Goal: Task Accomplishment & Management: Manage account settings

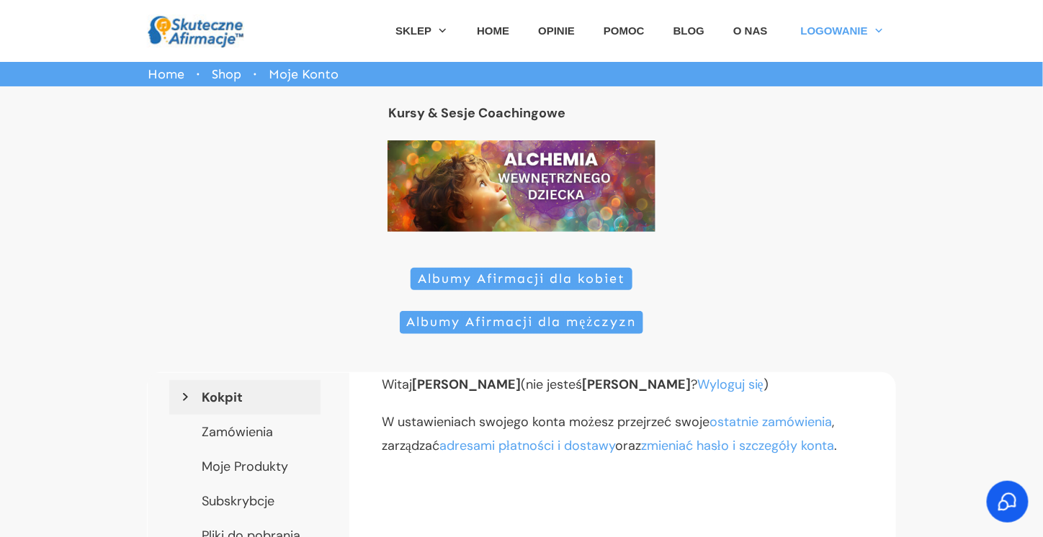
drag, startPoint x: 828, startPoint y: 282, endPoint x: 740, endPoint y: 318, distance: 95.2
click at [740, 318] on div "Albumy Afirmacji dla kobiet Albumy Afirmacji dla mężczyzn" at bounding box center [521, 310] width 749 height 87
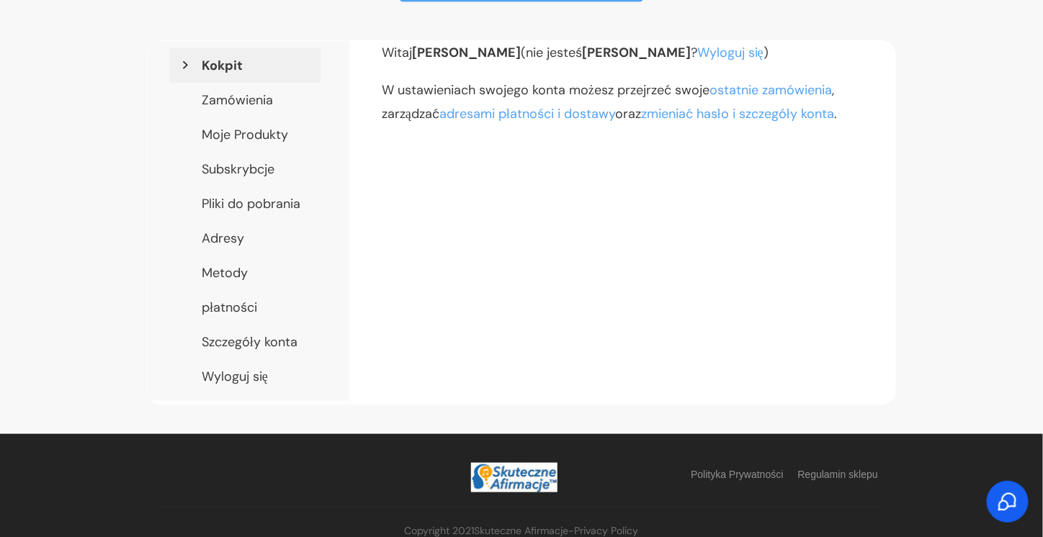
scroll to position [349, 0]
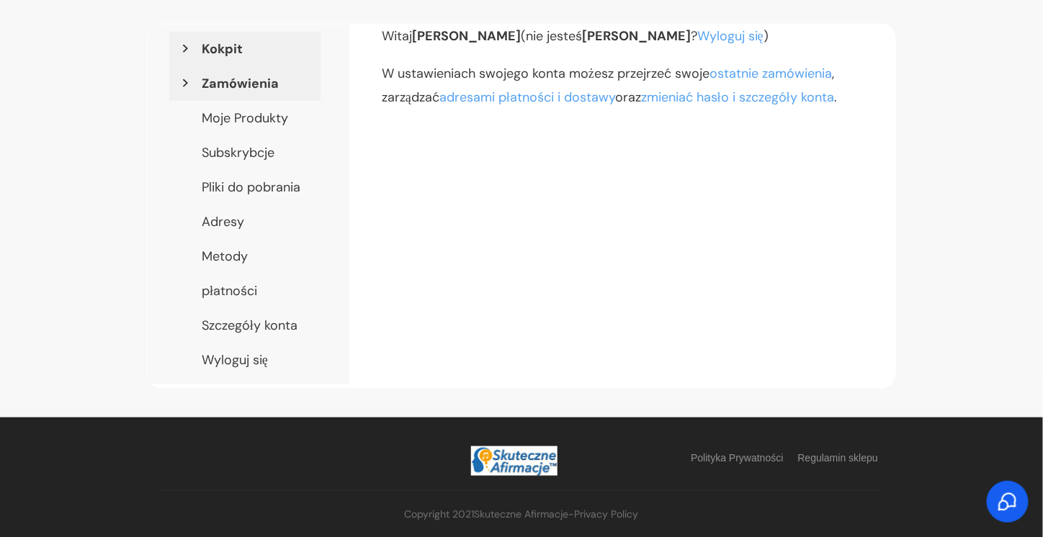
click at [255, 85] on link "Zamówienia" at bounding box center [244, 83] width 151 height 35
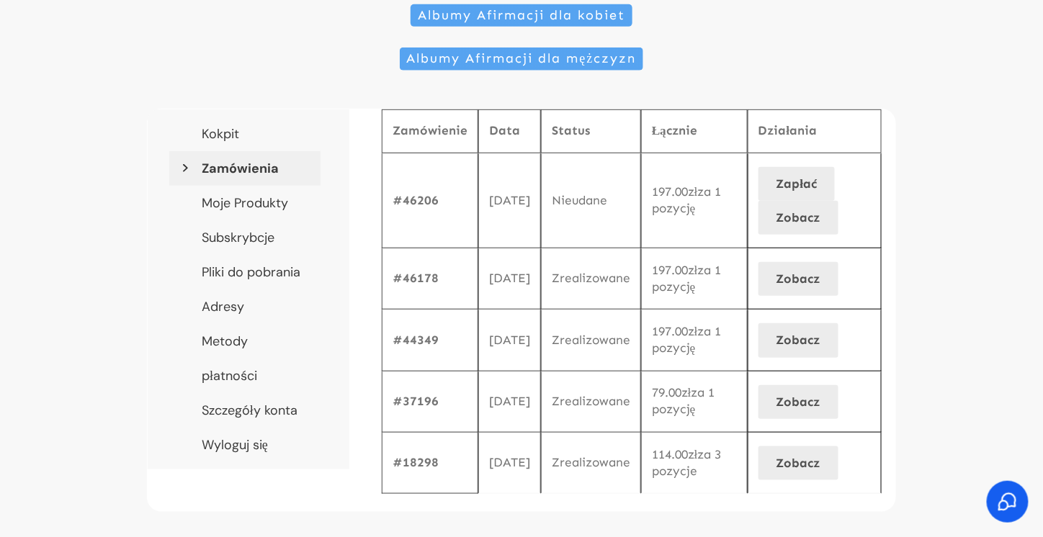
scroll to position [95, 0]
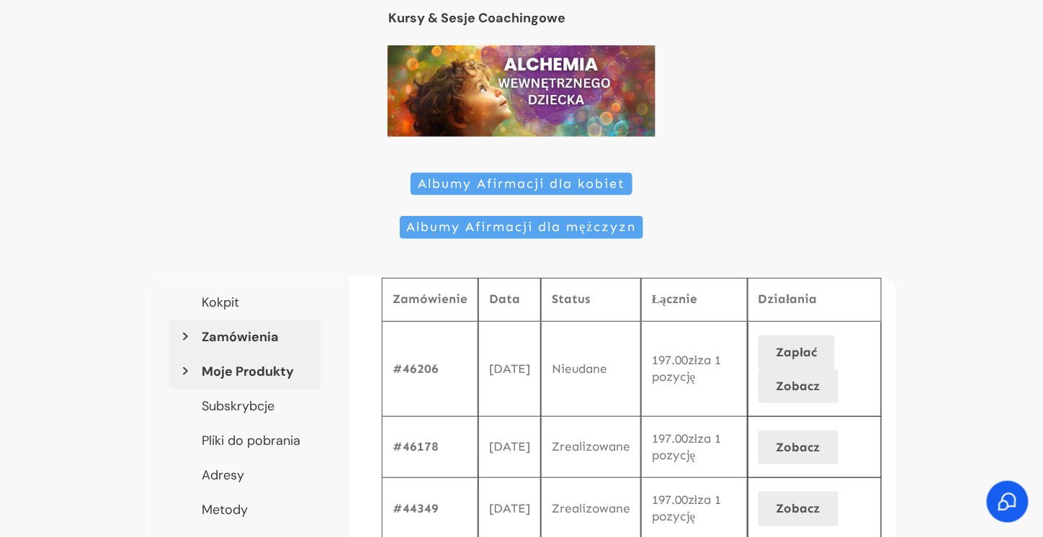
click at [282, 374] on link "Moje Produkty" at bounding box center [244, 371] width 151 height 35
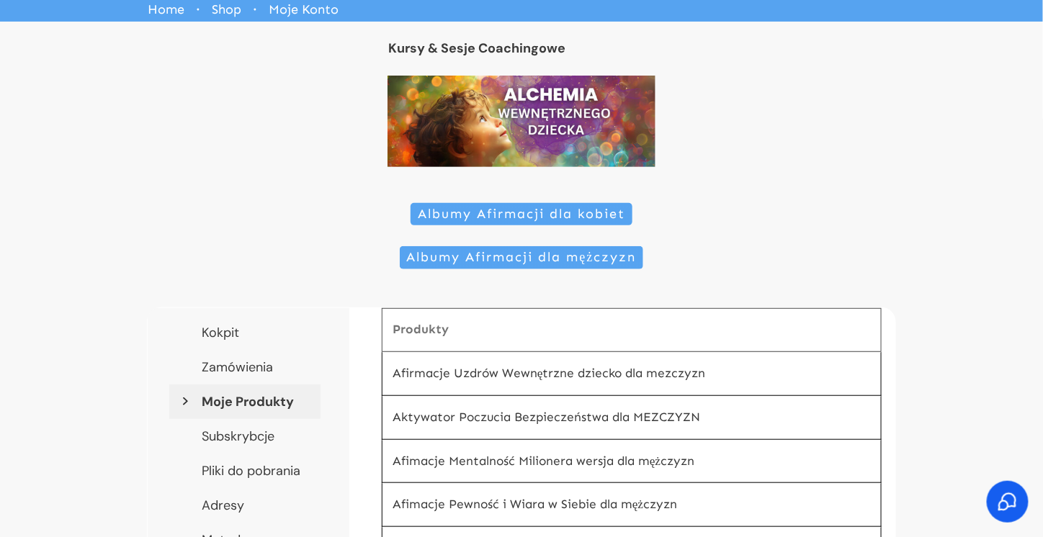
scroll to position [216, 0]
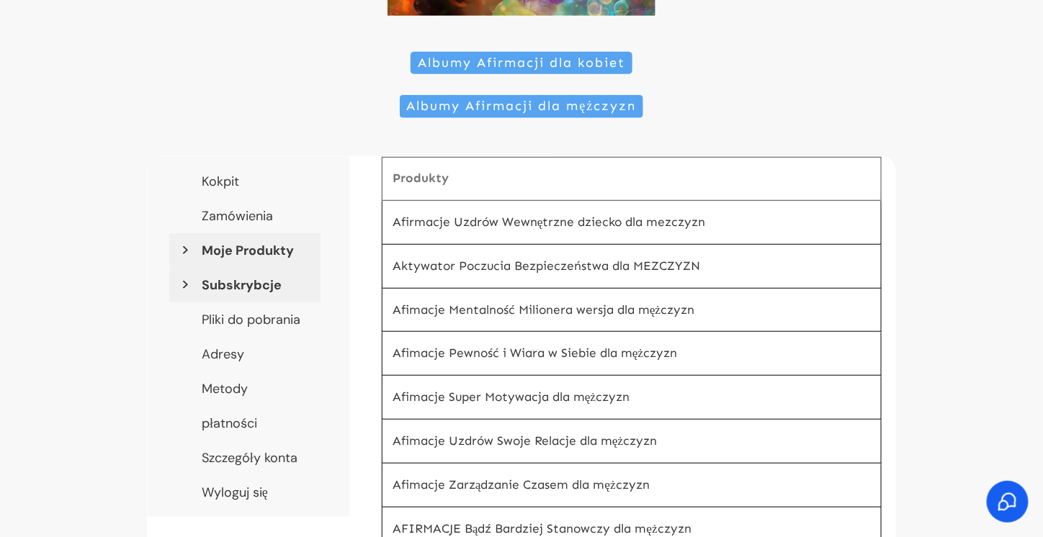
click at [271, 284] on link "Subskrybcje" at bounding box center [244, 285] width 151 height 35
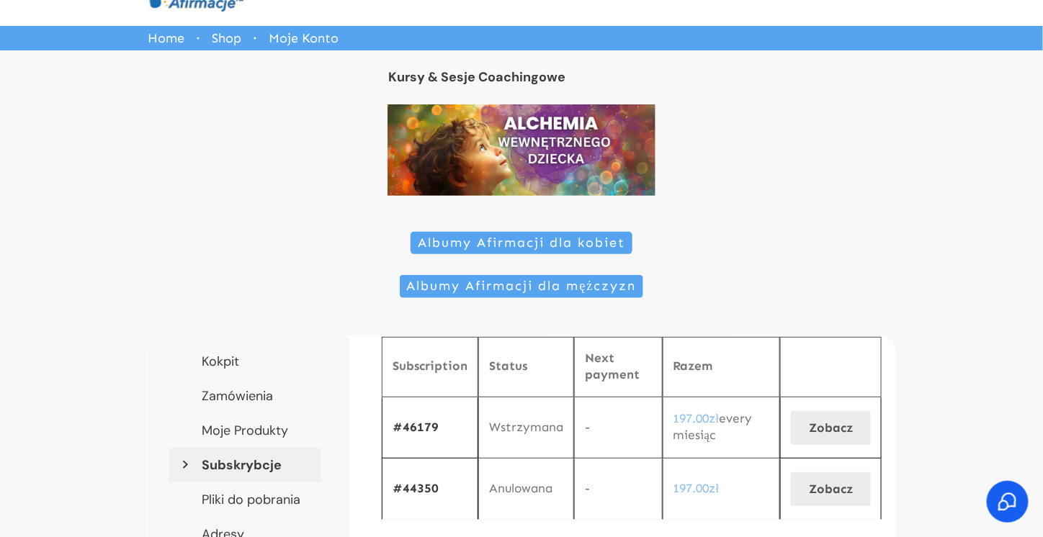
scroll to position [216, 0]
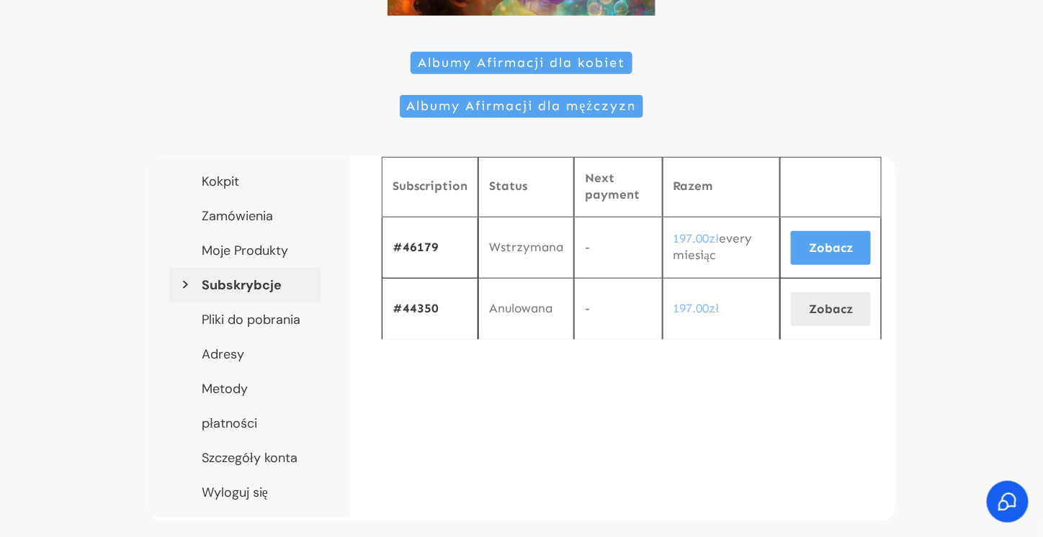
click at [836, 240] on link "Zobacz" at bounding box center [831, 248] width 80 height 34
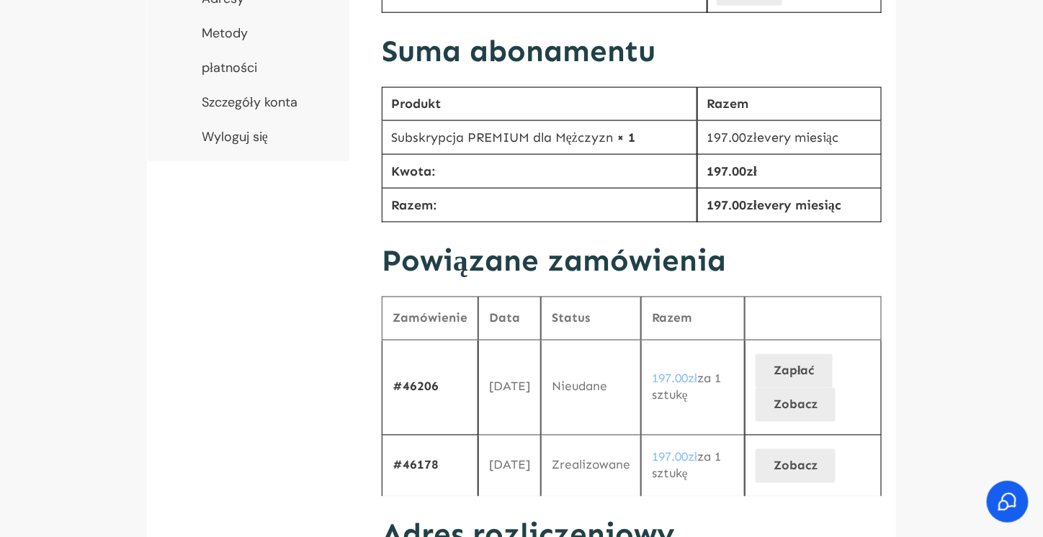
scroll to position [576, 0]
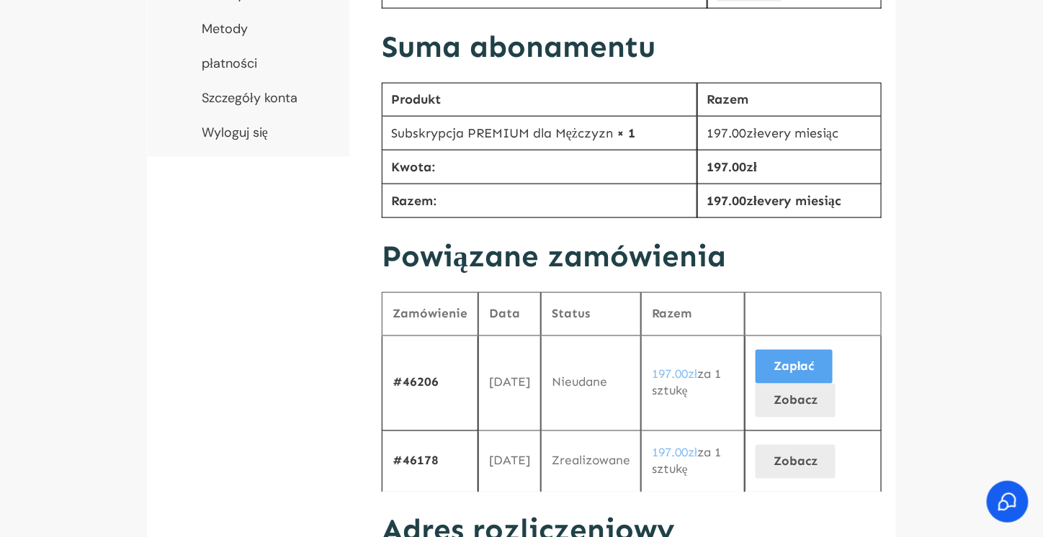
click at [813, 359] on link "Zapłać" at bounding box center [793, 367] width 77 height 34
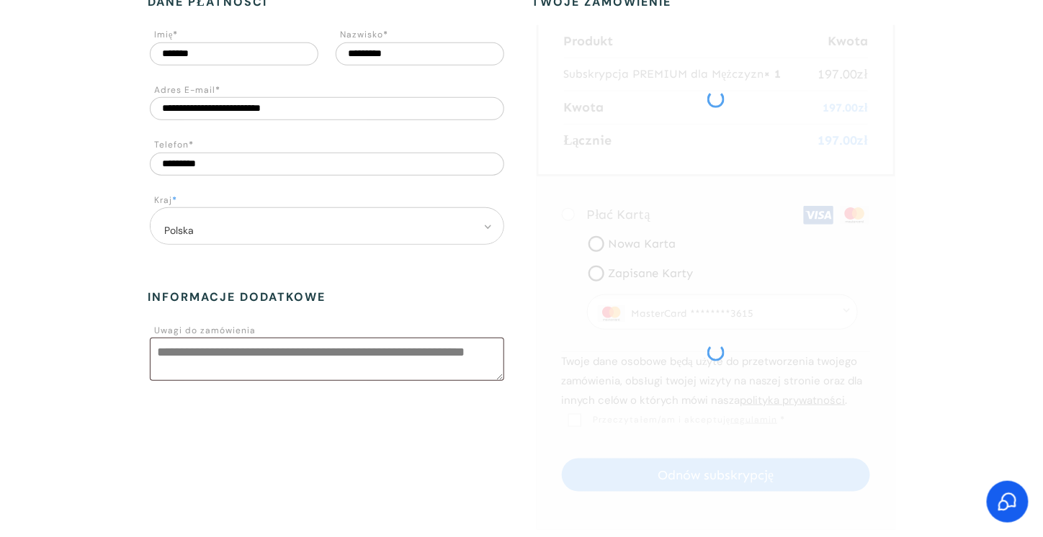
scroll to position [288, 0]
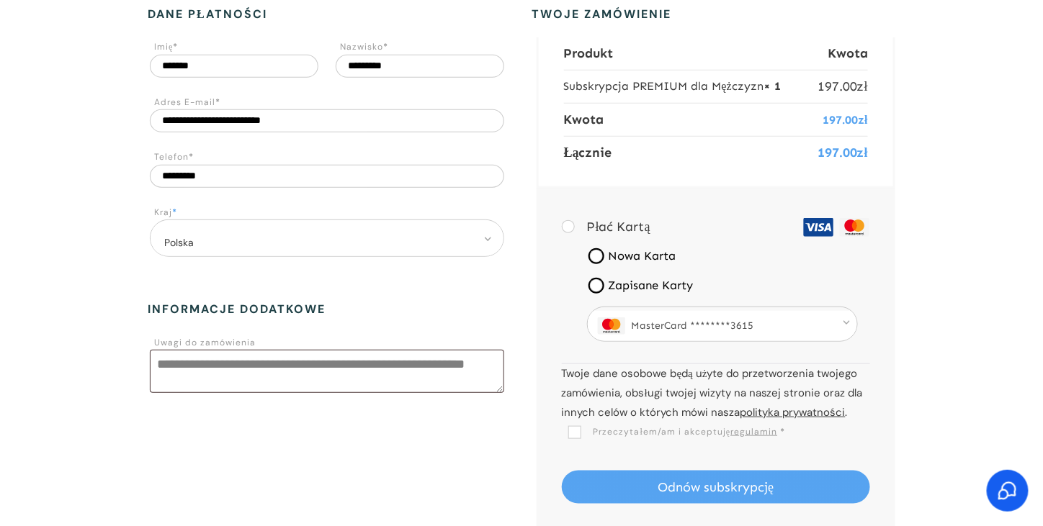
click at [754, 315] on span "MasterCard ********3615" at bounding box center [722, 326] width 263 height 30
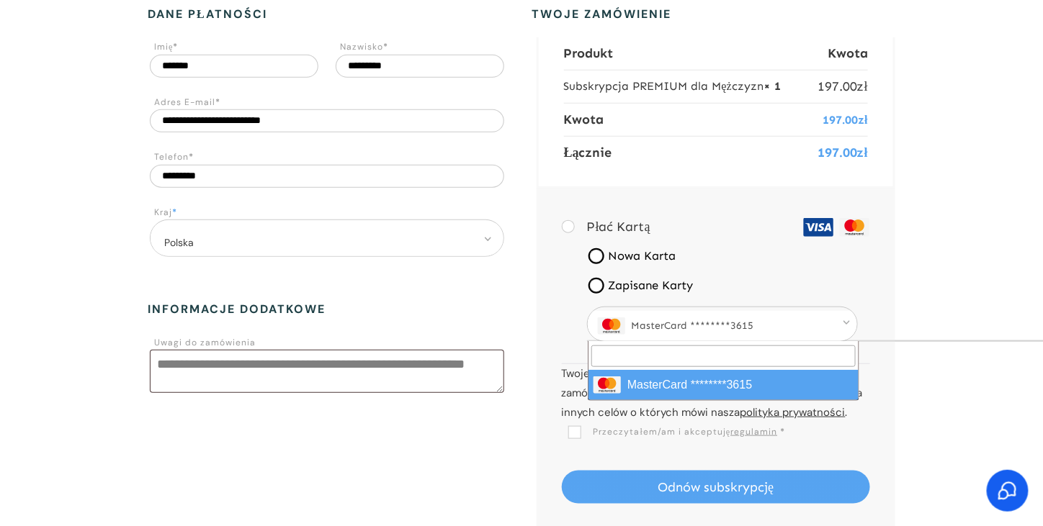
click at [755, 318] on span "MasterCard ********3615" at bounding box center [722, 326] width 263 height 30
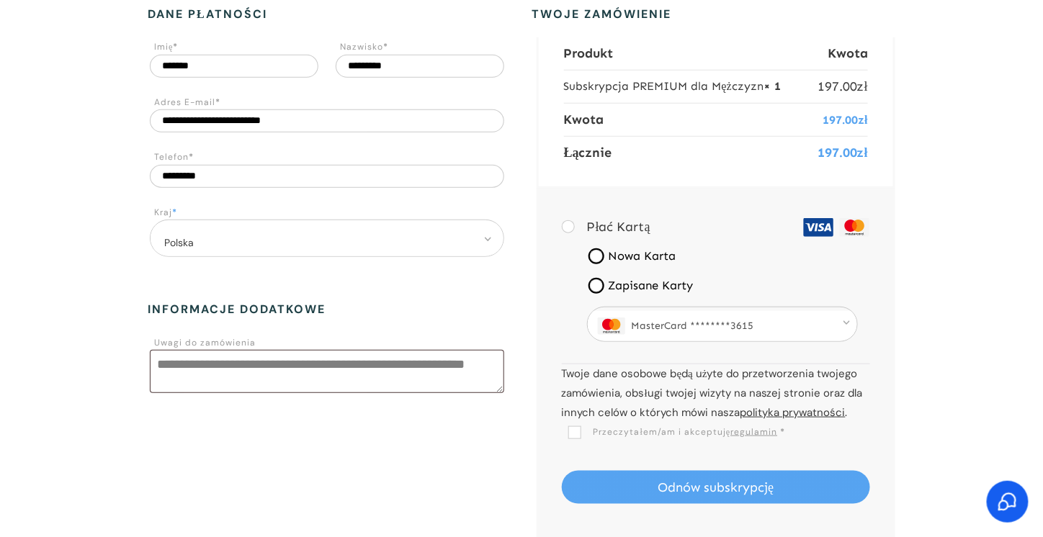
drag, startPoint x: 534, startPoint y: 277, endPoint x: 513, endPoint y: 284, distance: 23.0
click at [513, 284] on form "**********" at bounding box center [521, 274] width 747 height 536
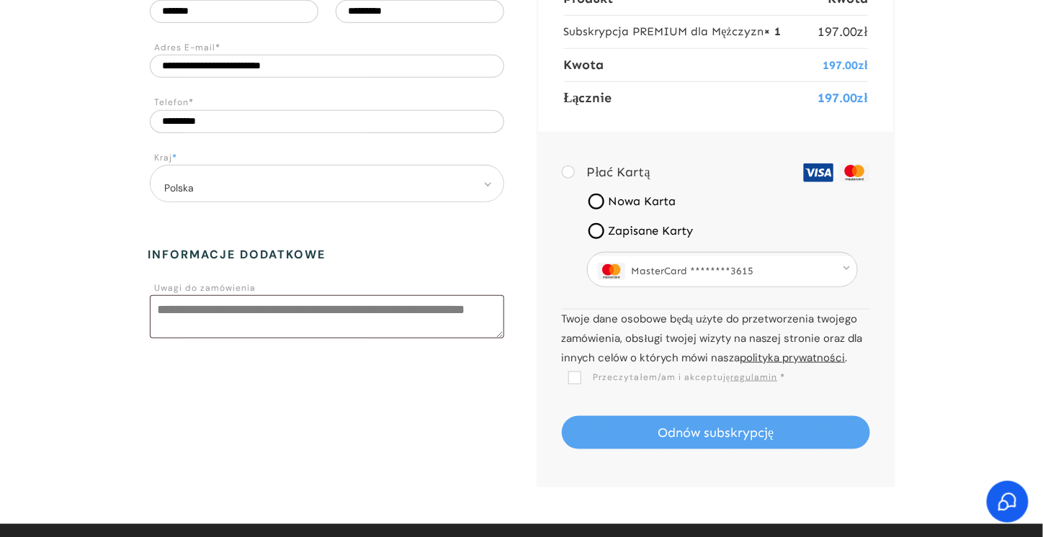
scroll to position [376, 0]
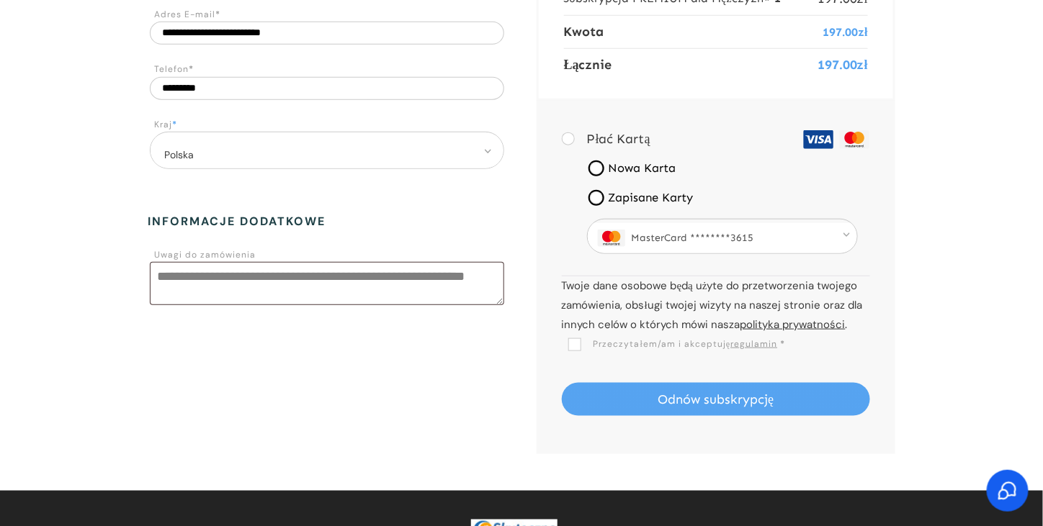
click at [745, 241] on span "MasterCard ********3615" at bounding box center [722, 238] width 263 height 30
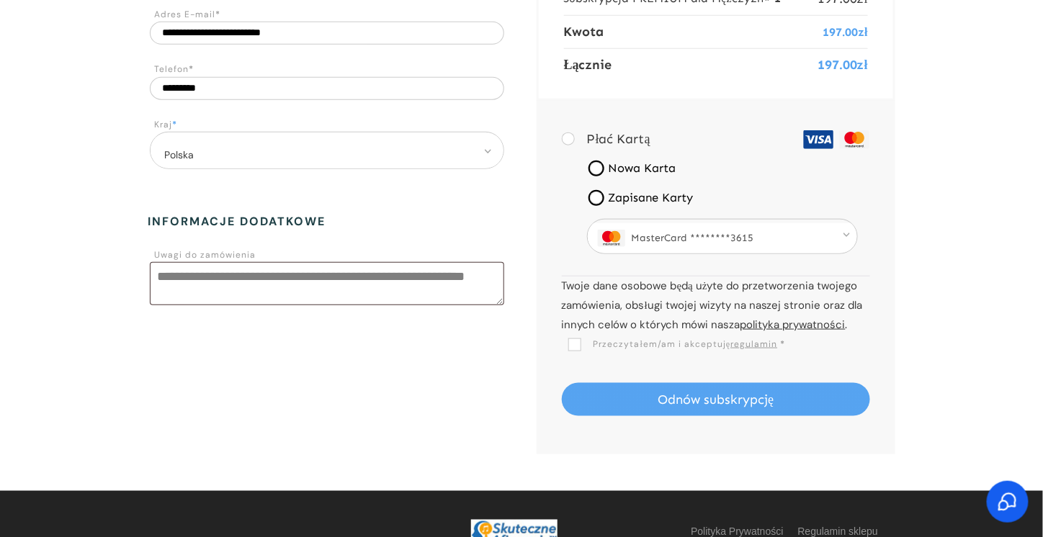
click at [741, 233] on span "MasterCard ********3615" at bounding box center [722, 238] width 263 height 30
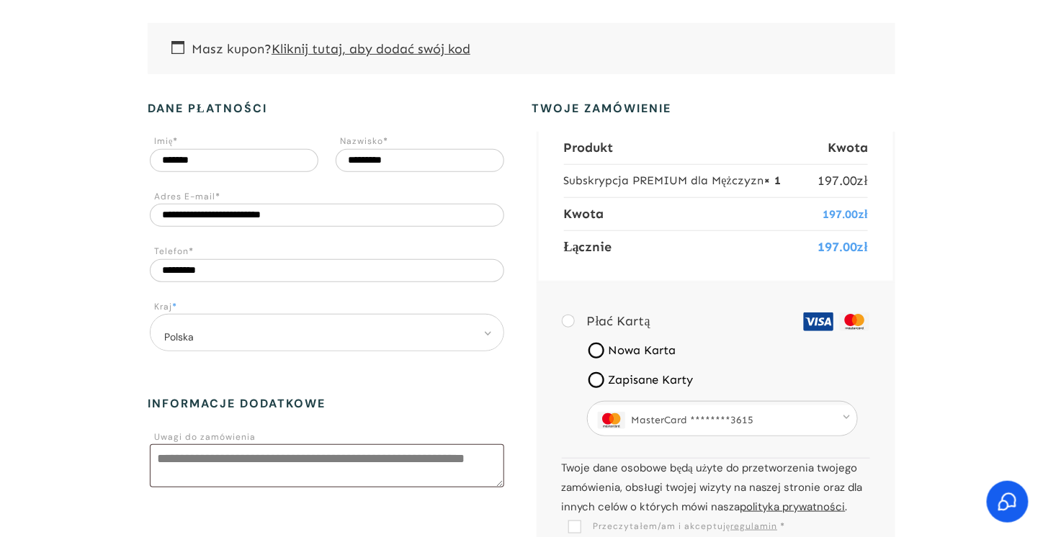
scroll to position [304, 0]
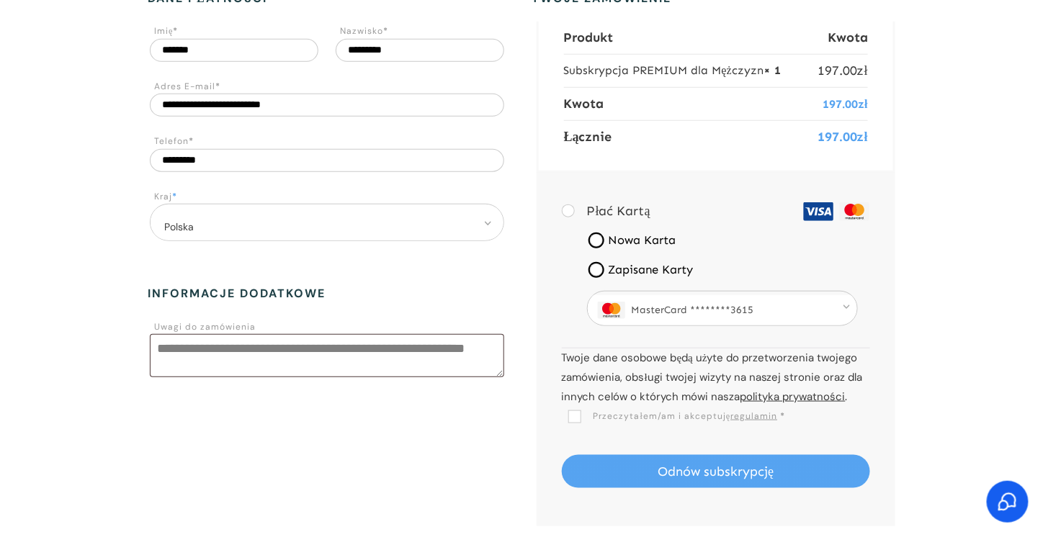
click at [643, 239] on label "Nowa Karta" at bounding box center [722, 240] width 271 height 18
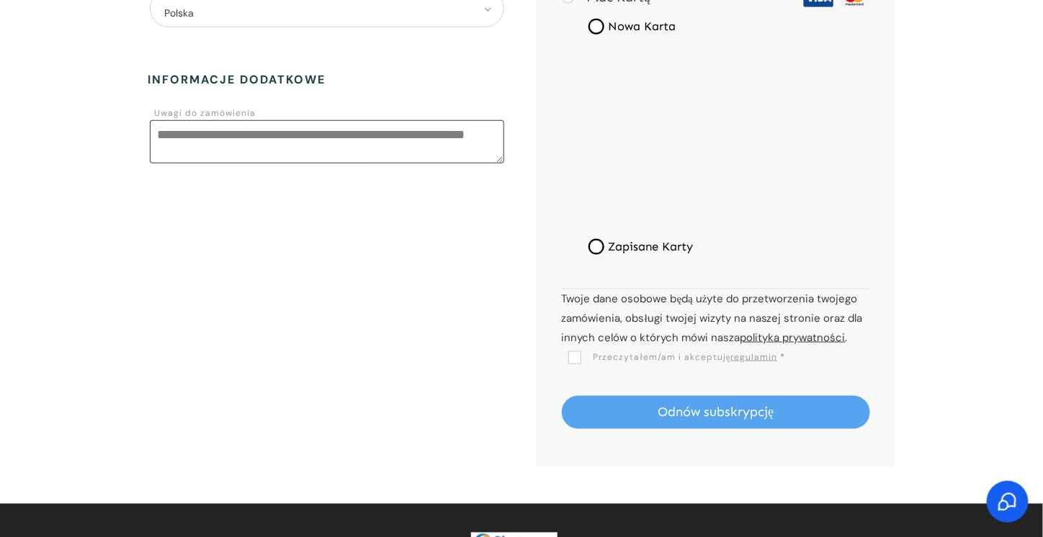
scroll to position [520, 0]
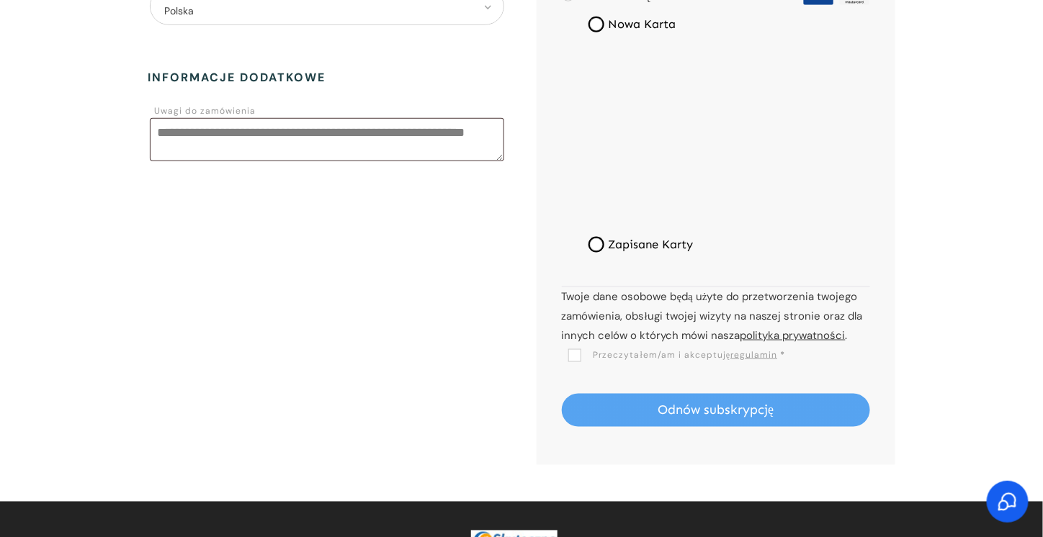
click at [572, 353] on span "Przeczytałem/am i akceptuję regulamin" at bounding box center [673, 355] width 210 height 12
click at [650, 404] on button "Odnów subskrypcję" at bounding box center [716, 410] width 308 height 33
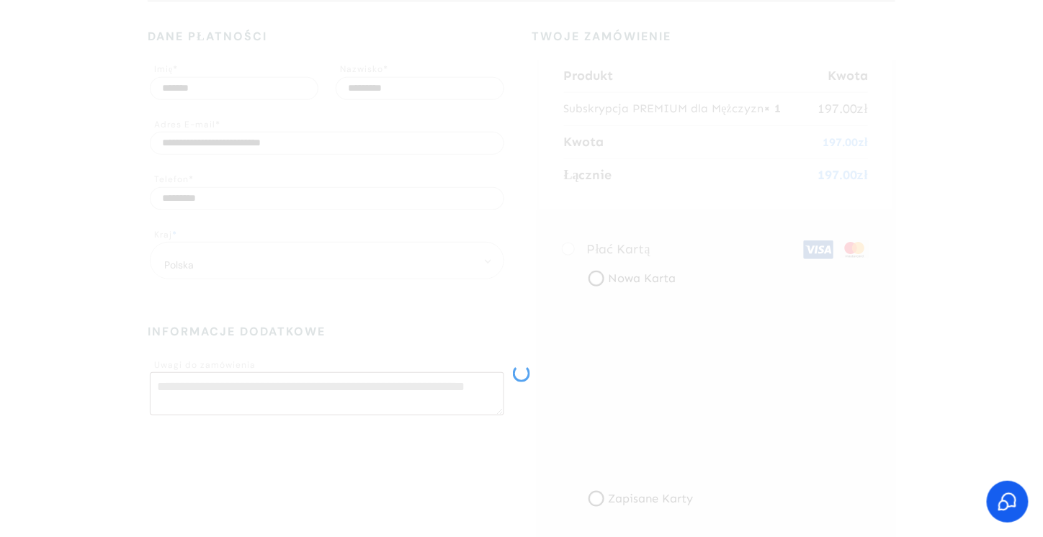
scroll to position [232, 0]
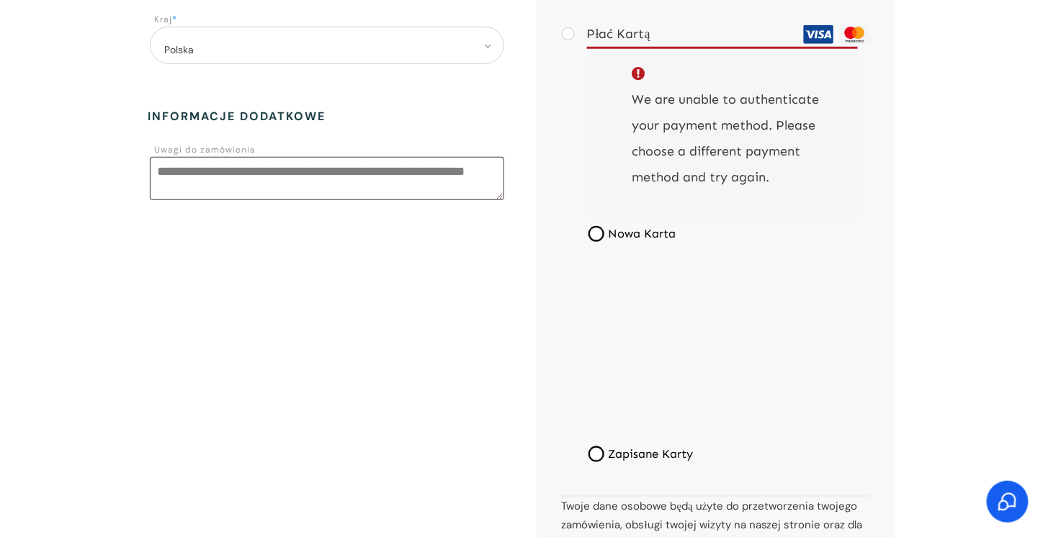
scroll to position [588, 0]
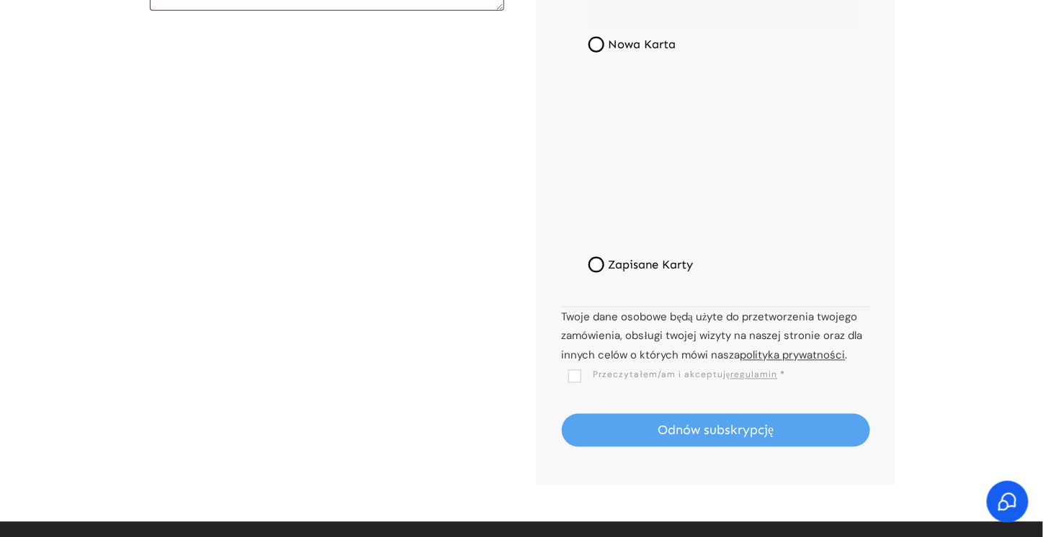
click at [719, 430] on button "Odnów subskrypcję" at bounding box center [716, 430] width 308 height 33
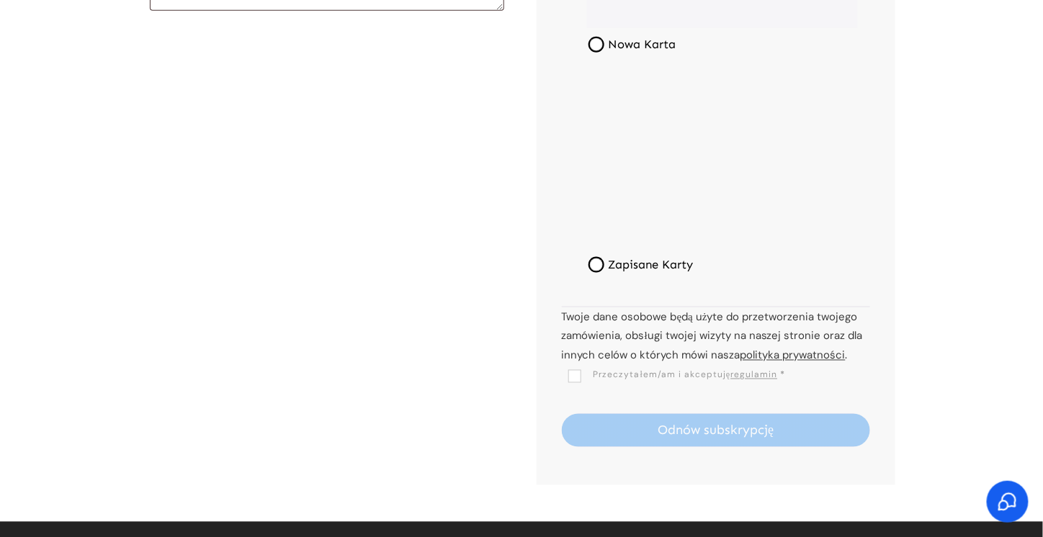
scroll to position [444, 0]
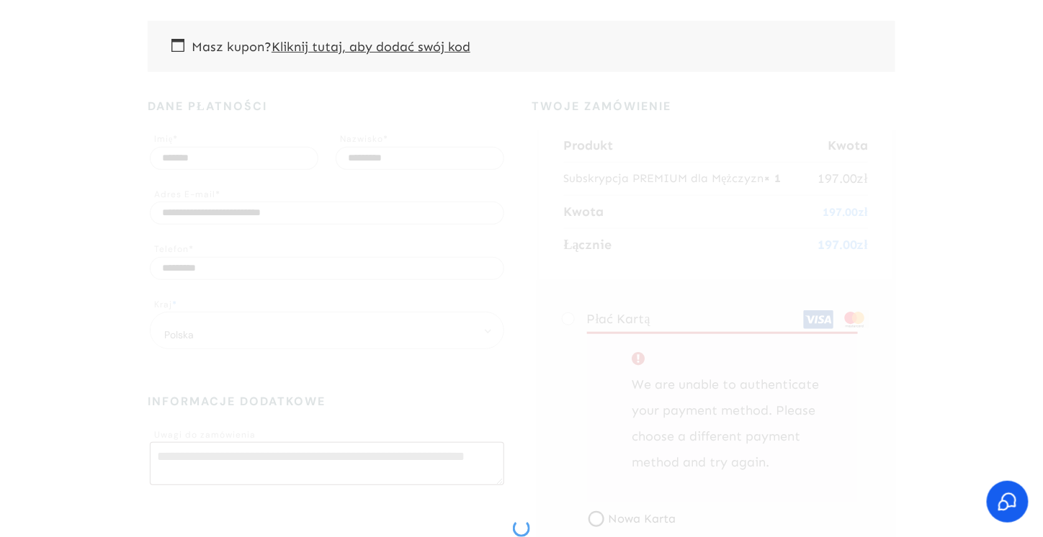
scroll to position [144, 0]
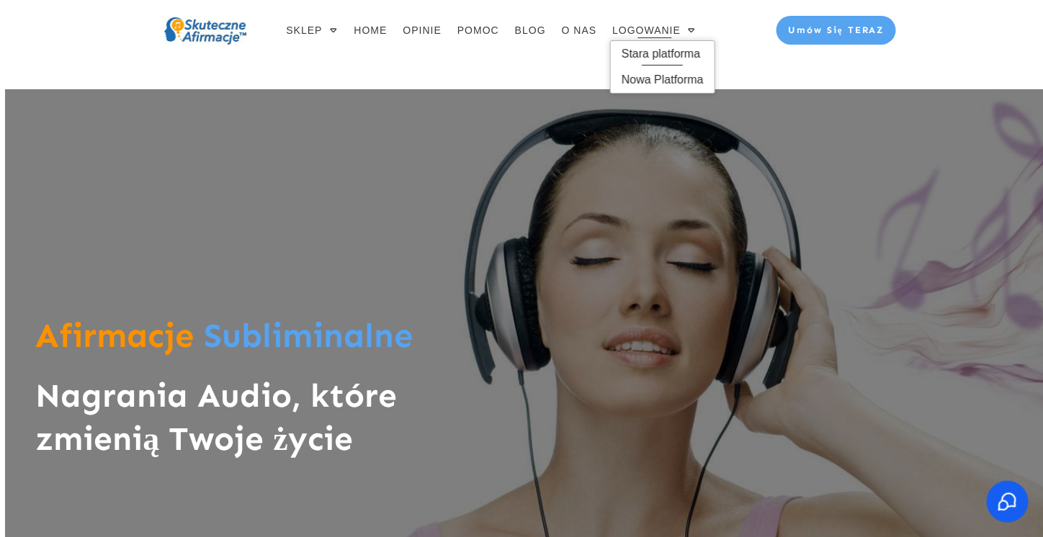
click at [656, 49] on span "Stara platforma" at bounding box center [662, 53] width 82 height 23
click at [657, 54] on span "Stara platforma" at bounding box center [662, 53] width 82 height 23
drag, startPoint x: 467, startPoint y: 74, endPoint x: 410, endPoint y: 63, distance: 58.0
drag, startPoint x: 407, startPoint y: 63, endPoint x: 394, endPoint y: 61, distance: 13.0
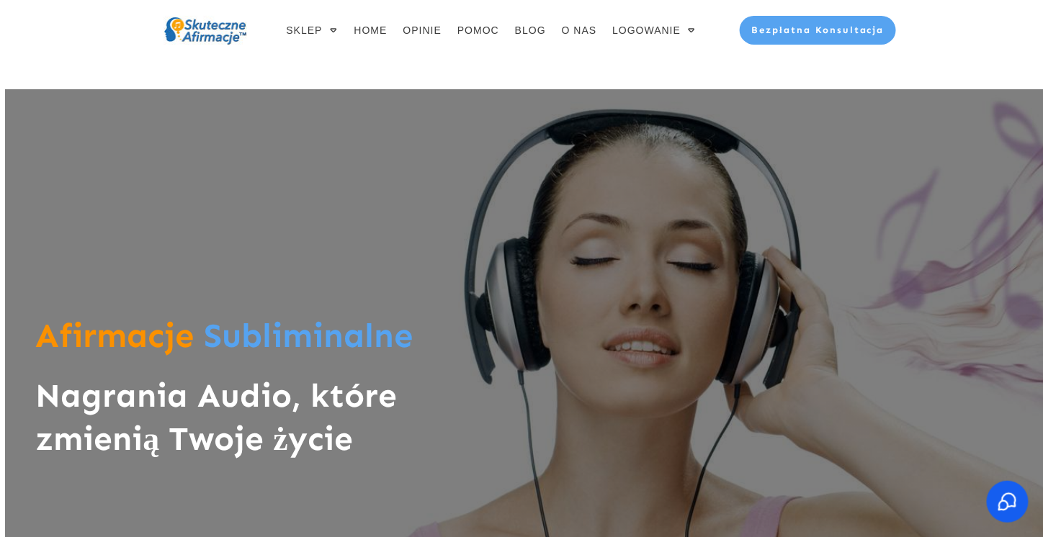
drag, startPoint x: 393, startPoint y: 60, endPoint x: 361, endPoint y: 63, distance: 32.5
drag, startPoint x: 361, startPoint y: 63, endPoint x: 301, endPoint y: 37, distance: 64.9
